Goal: Use online tool/utility: Utilize a website feature to perform a specific function

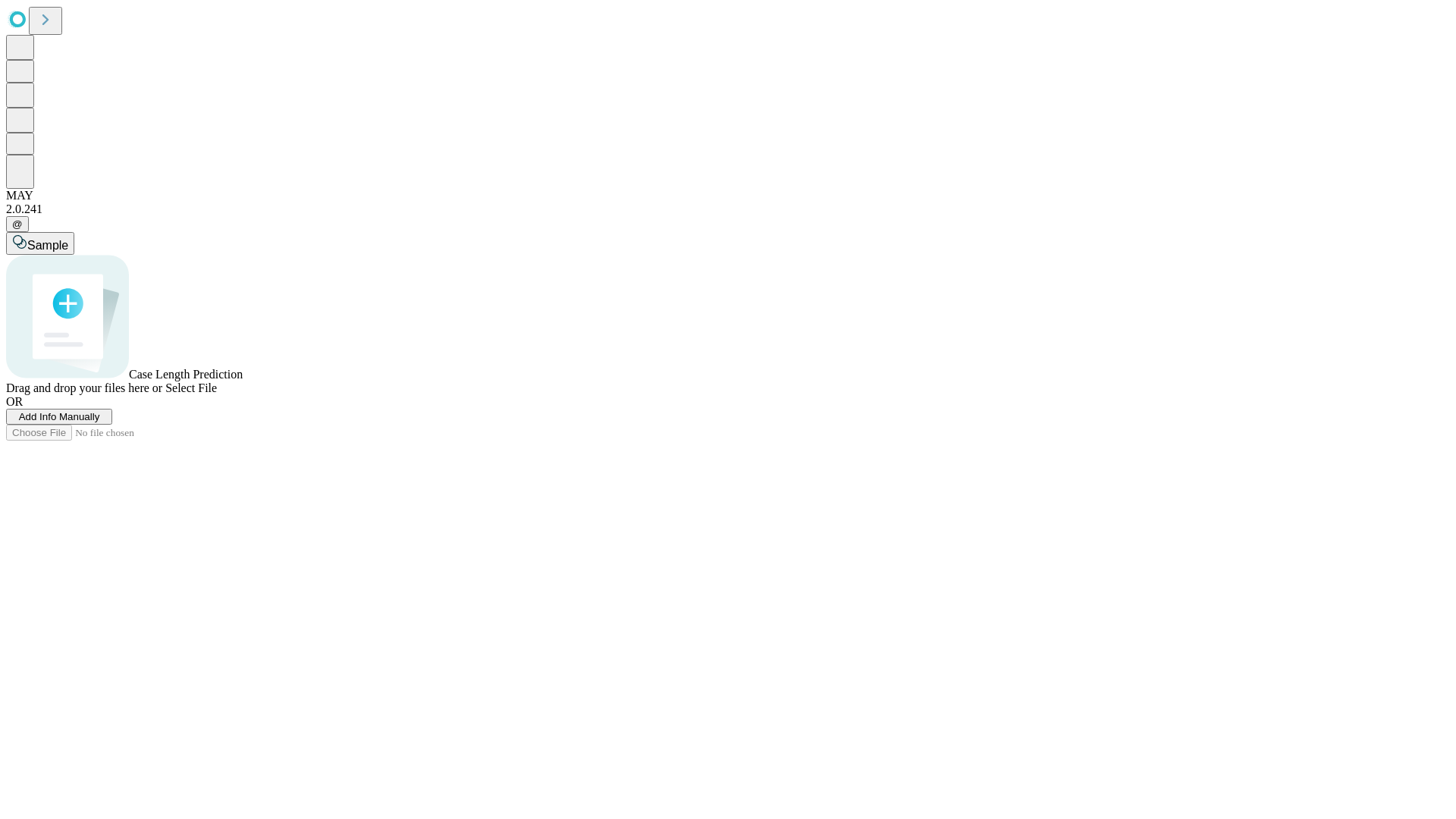
click at [217, 394] on span "Select File" at bounding box center [191, 388] width 51 height 13
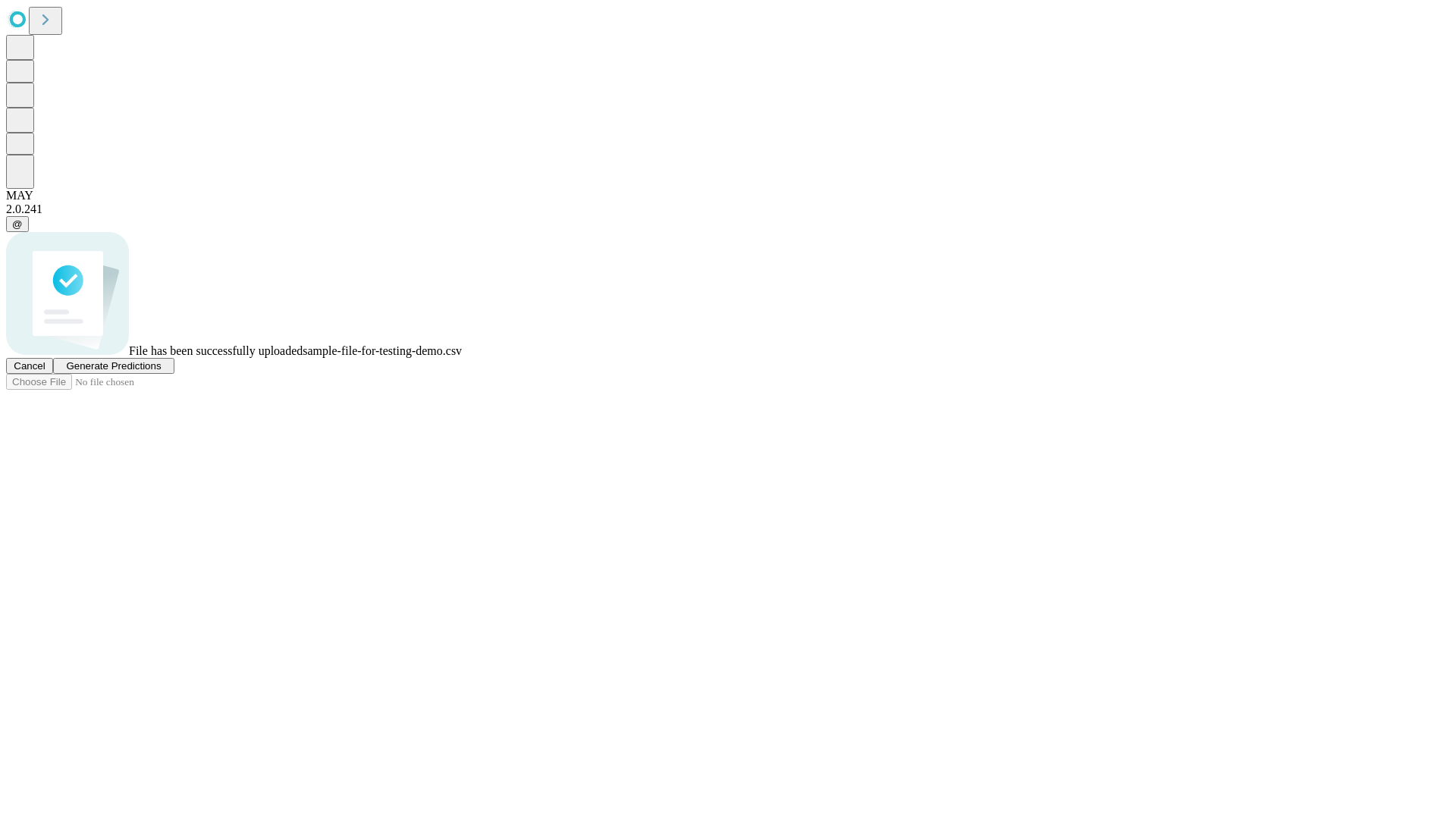
click at [160, 371] on span "Generate Predictions" at bounding box center [114, 366] width 95 height 11
